Goal: Understand process/instructions

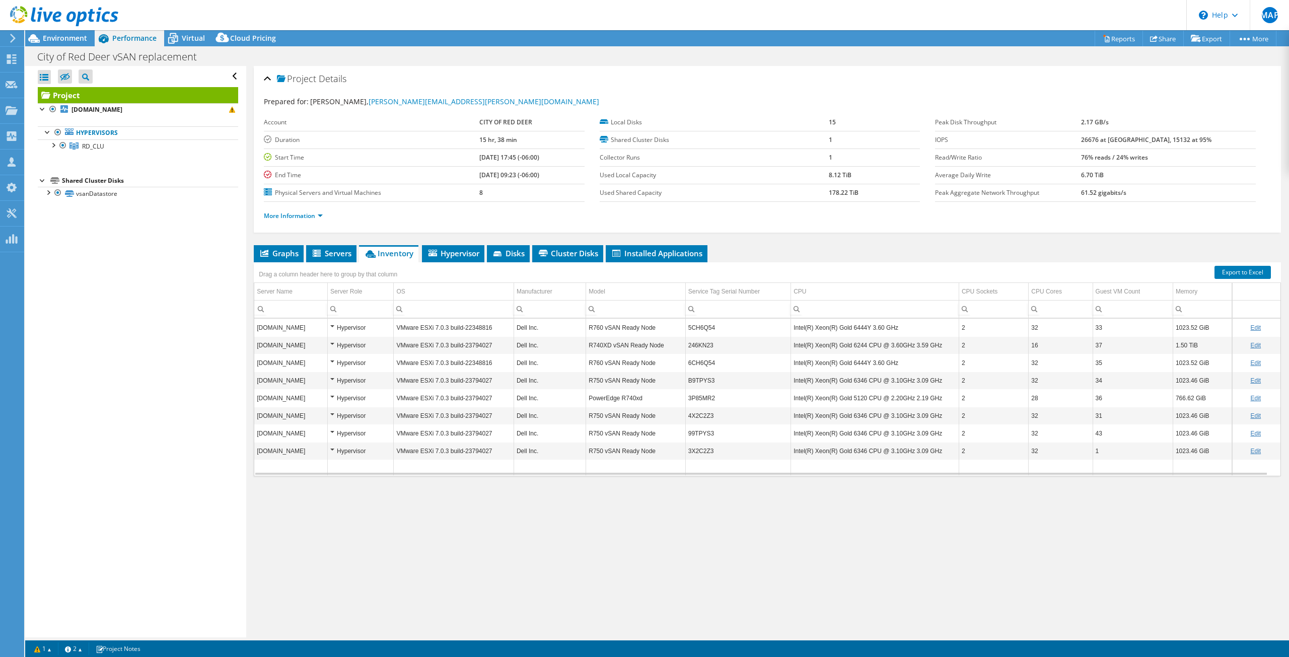
select select "USD"
click at [72, 43] on div "Environment" at bounding box center [59, 38] width 69 height 16
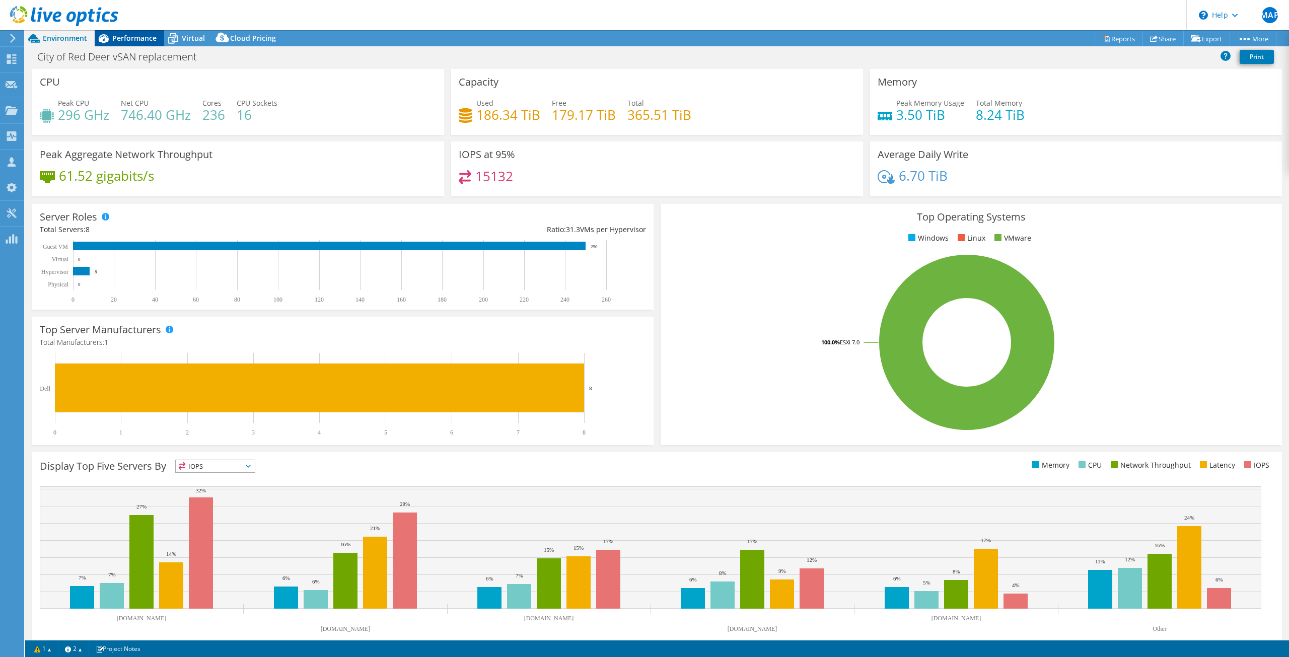
click at [132, 37] on span "Performance" at bounding box center [134, 38] width 44 height 10
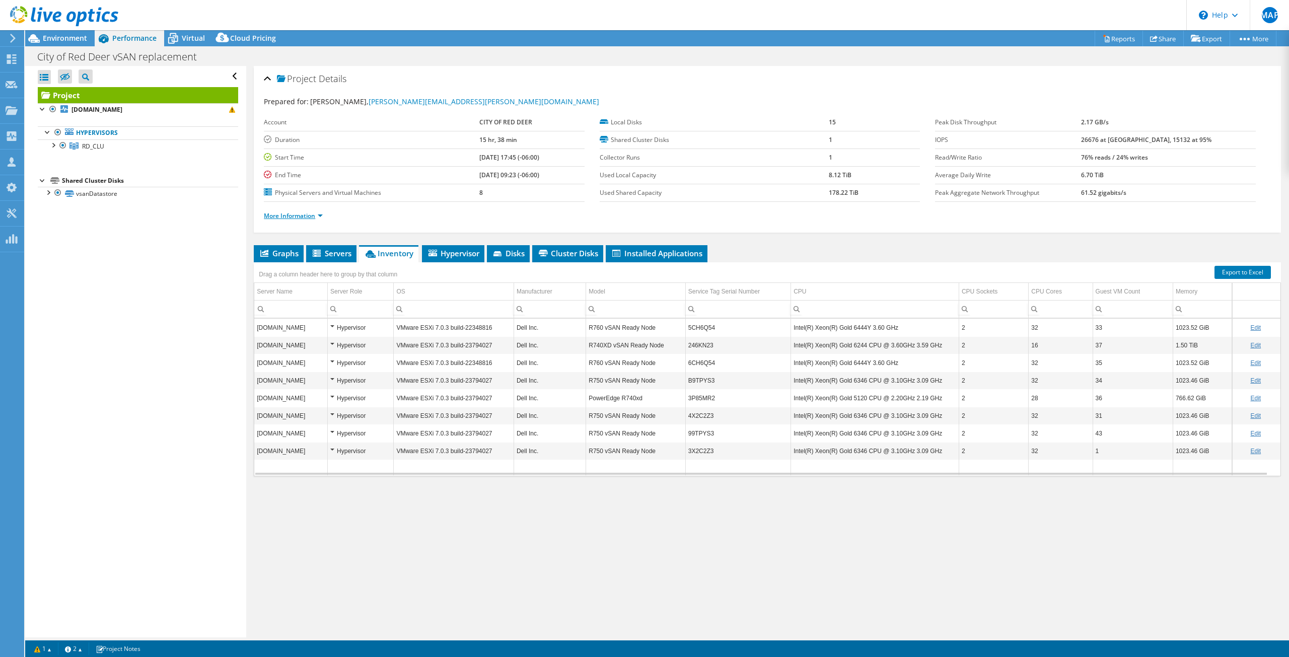
click at [317, 216] on link "More Information" at bounding box center [293, 215] width 59 height 9
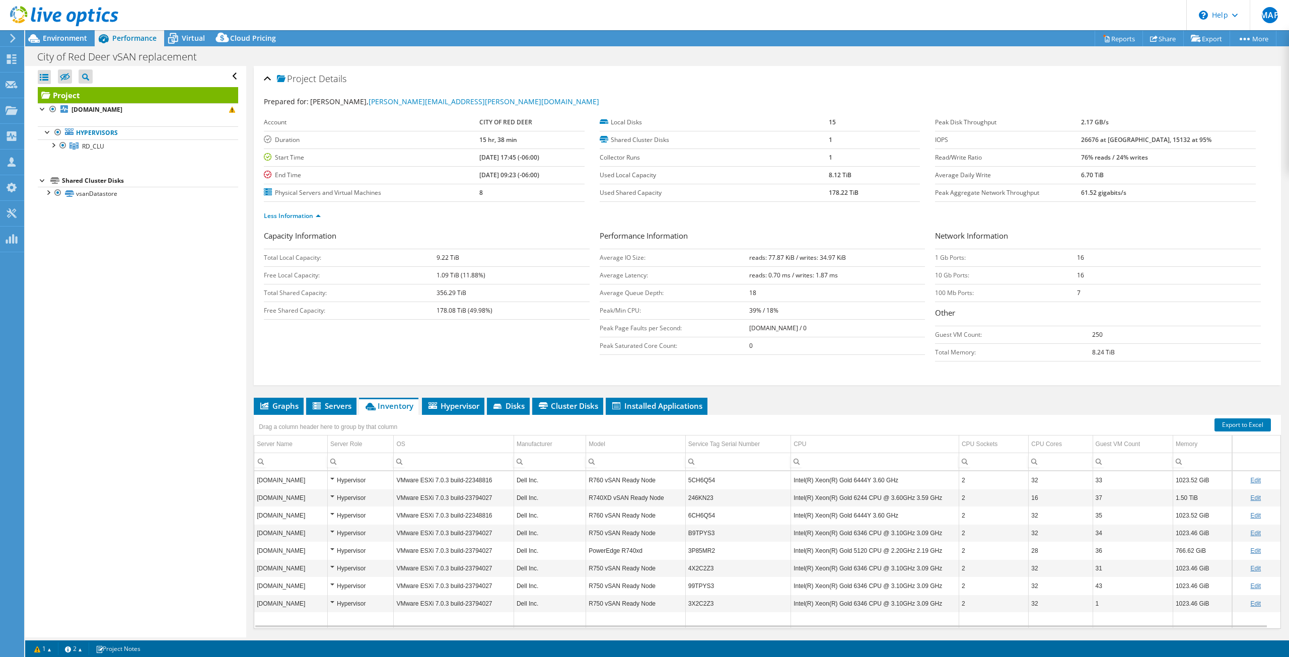
click at [615, 44] on div "Project Actions Project Actions Reports Share Export vSAN ReadyNode Sizer" at bounding box center [657, 38] width 1264 height 16
click at [121, 319] on div "Open All Close All Hide Excluded Nodes Project Tree Filter" at bounding box center [135, 351] width 221 height 571
drag, startPoint x: 712, startPoint y: 21, endPoint x: 718, endPoint y: 43, distance: 23.0
click at [712, 21] on header "MAP Channel Partner [PERSON_NAME] Perez [EMAIL_ADDRESS][DOMAIN_NAME] Microserve…" at bounding box center [644, 15] width 1289 height 30
